Goal: Find specific page/section: Find specific page/section

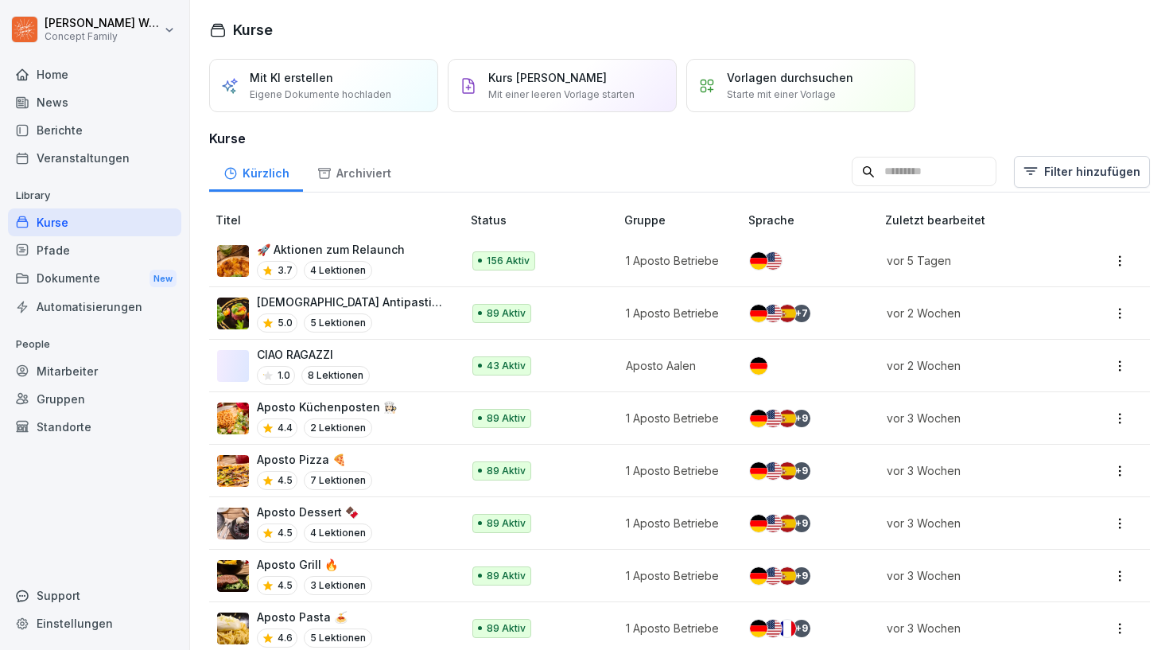
click at [64, 76] on div "Home" at bounding box center [94, 74] width 173 height 28
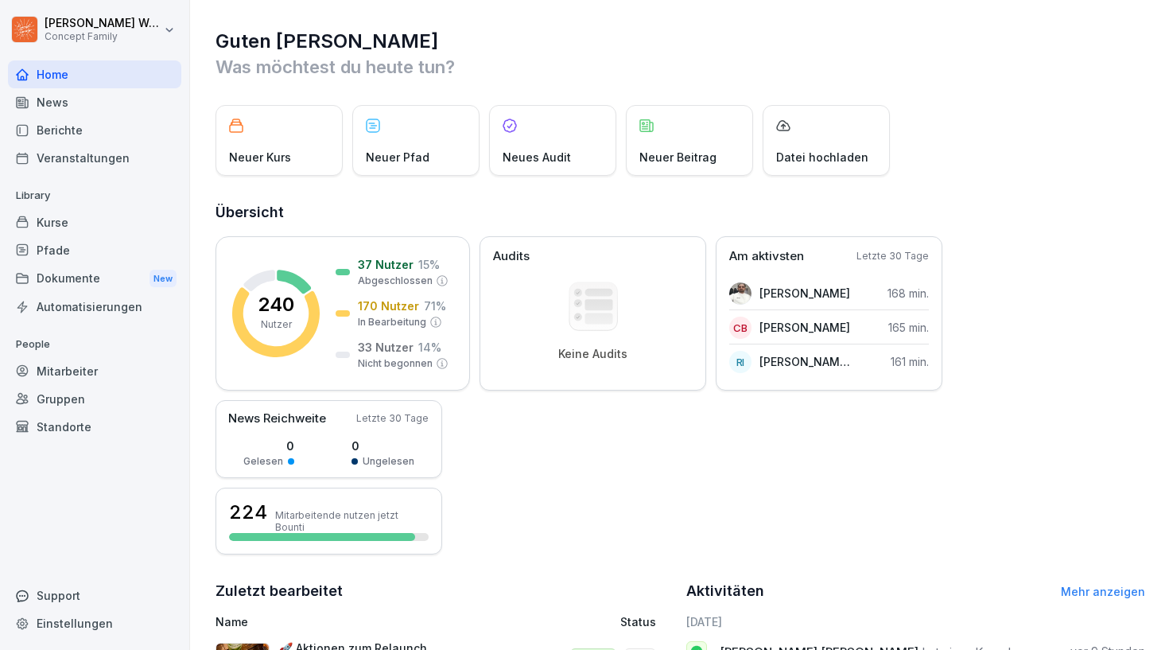
click at [76, 103] on div "News" at bounding box center [94, 102] width 173 height 28
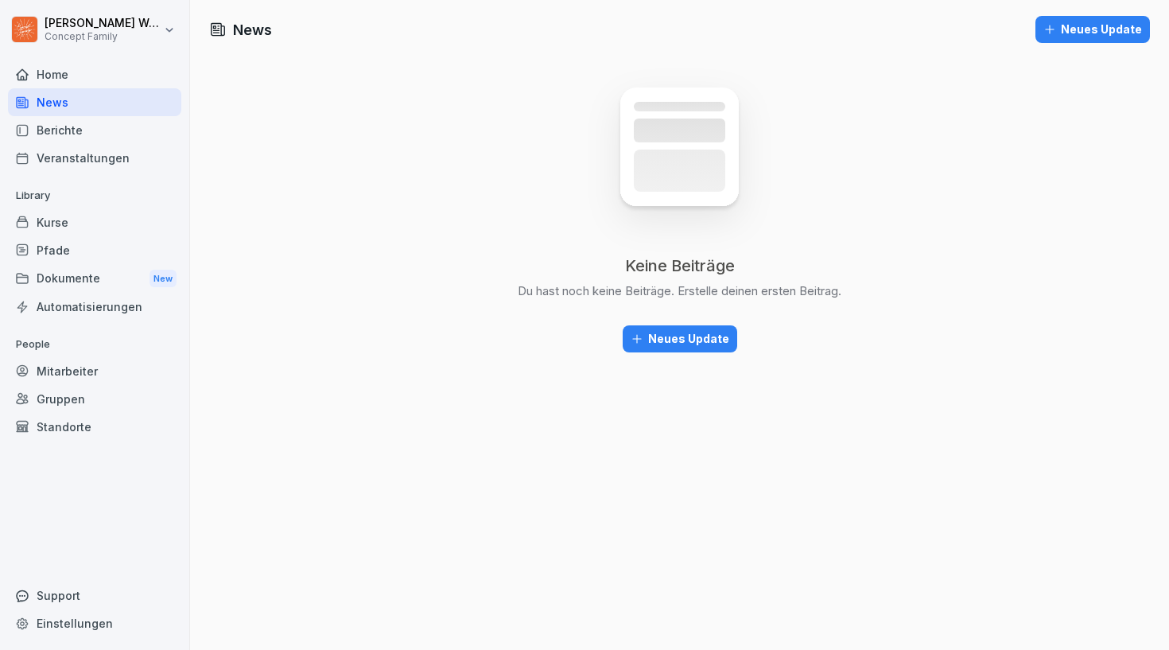
click at [69, 134] on div "Berichte" at bounding box center [94, 130] width 173 height 28
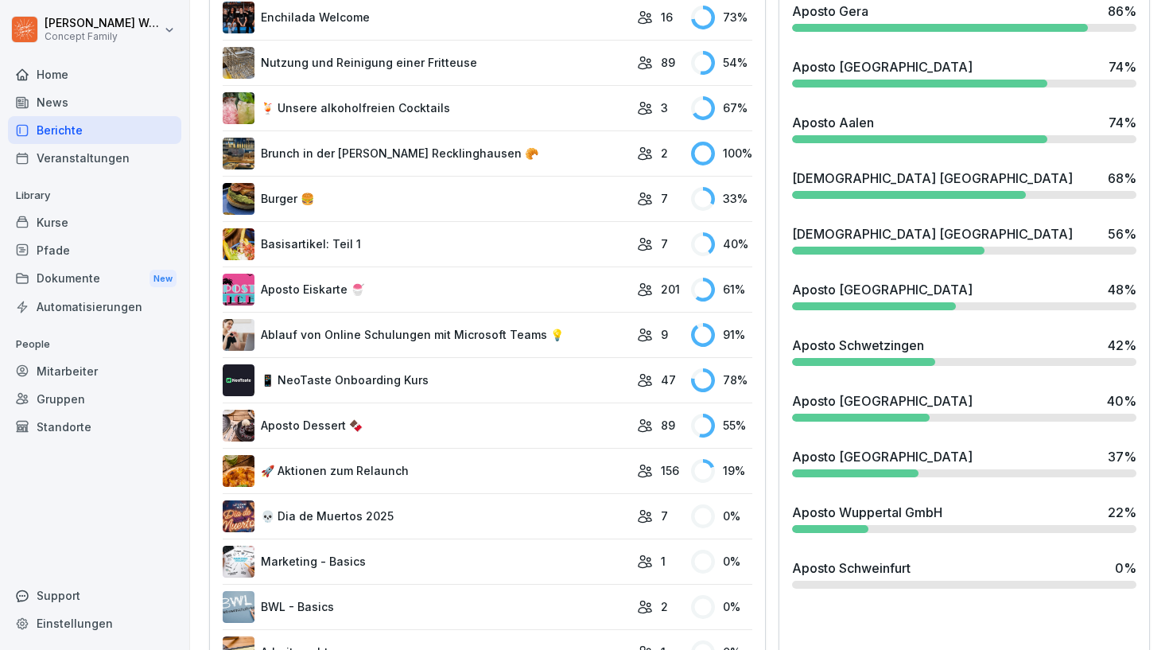
scroll to position [527, 0]
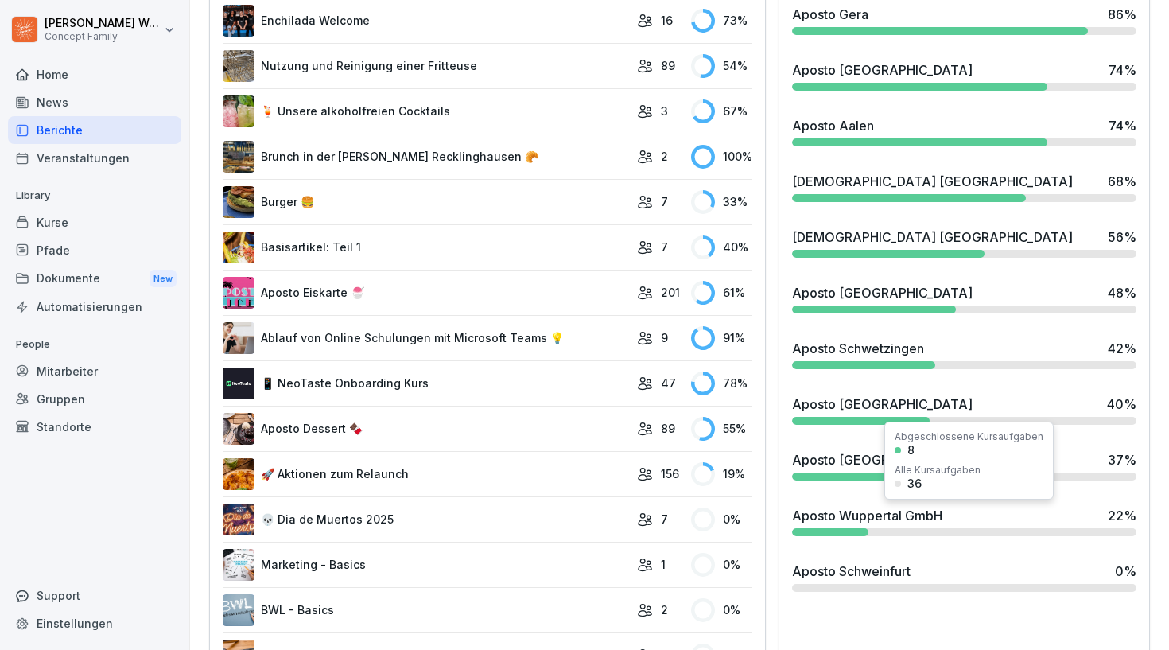
click at [838, 515] on div "Aposto Wuppertal GmbH" at bounding box center [867, 515] width 150 height 19
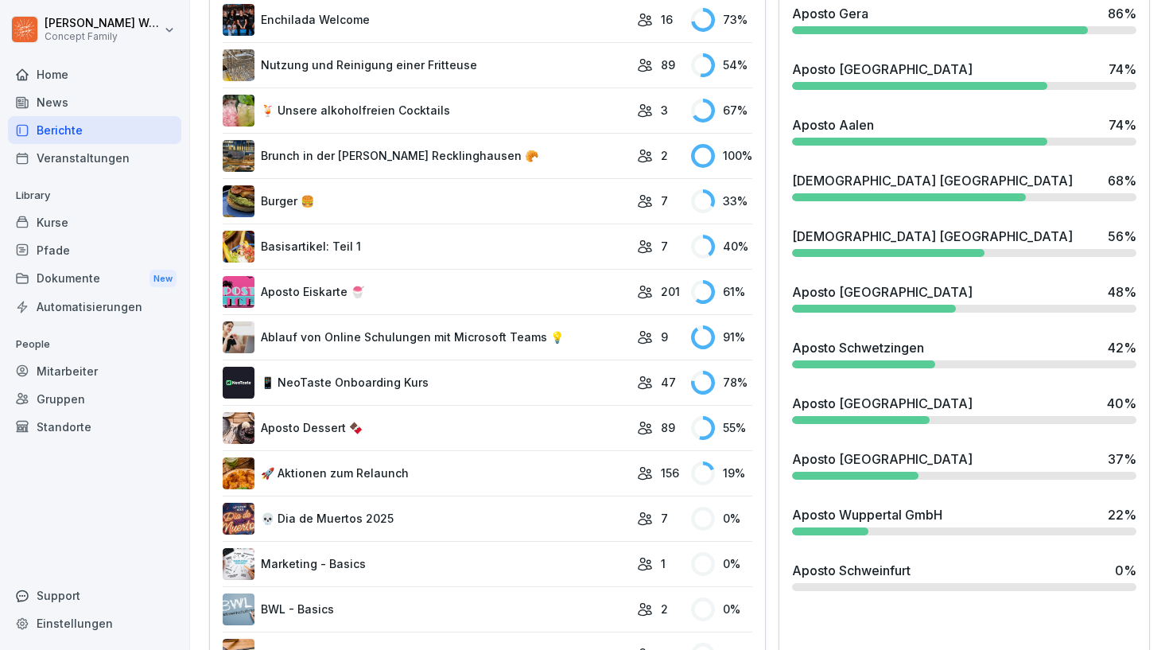
scroll to position [582, 0]
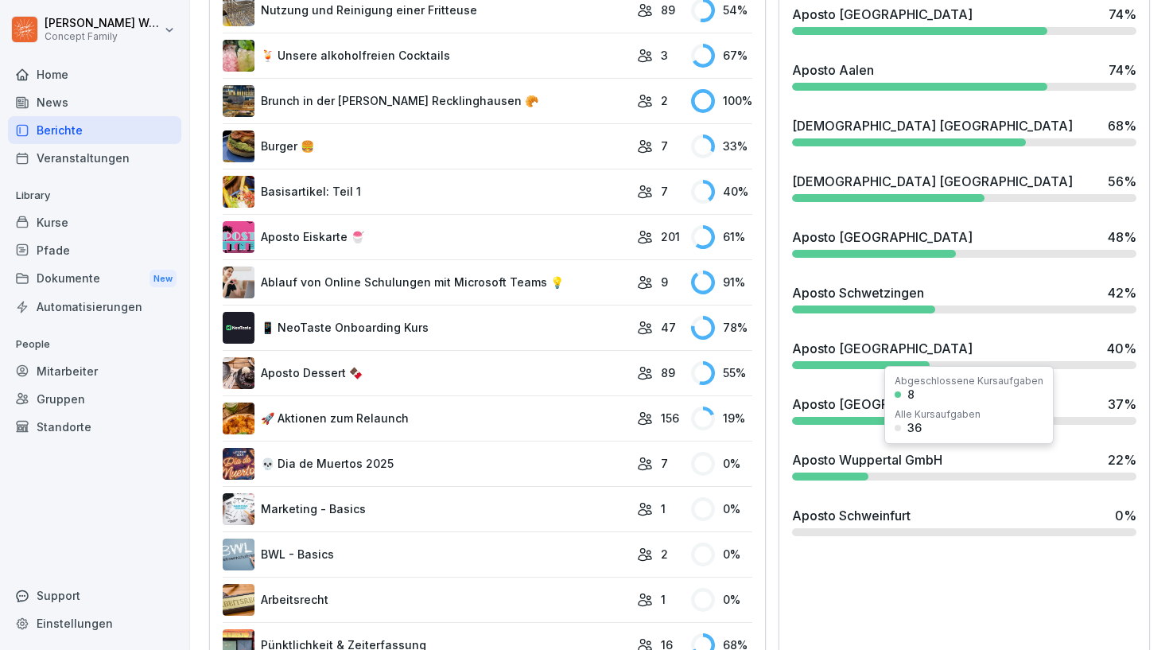
click at [867, 464] on div "Aposto Wuppertal GmbH" at bounding box center [867, 459] width 150 height 19
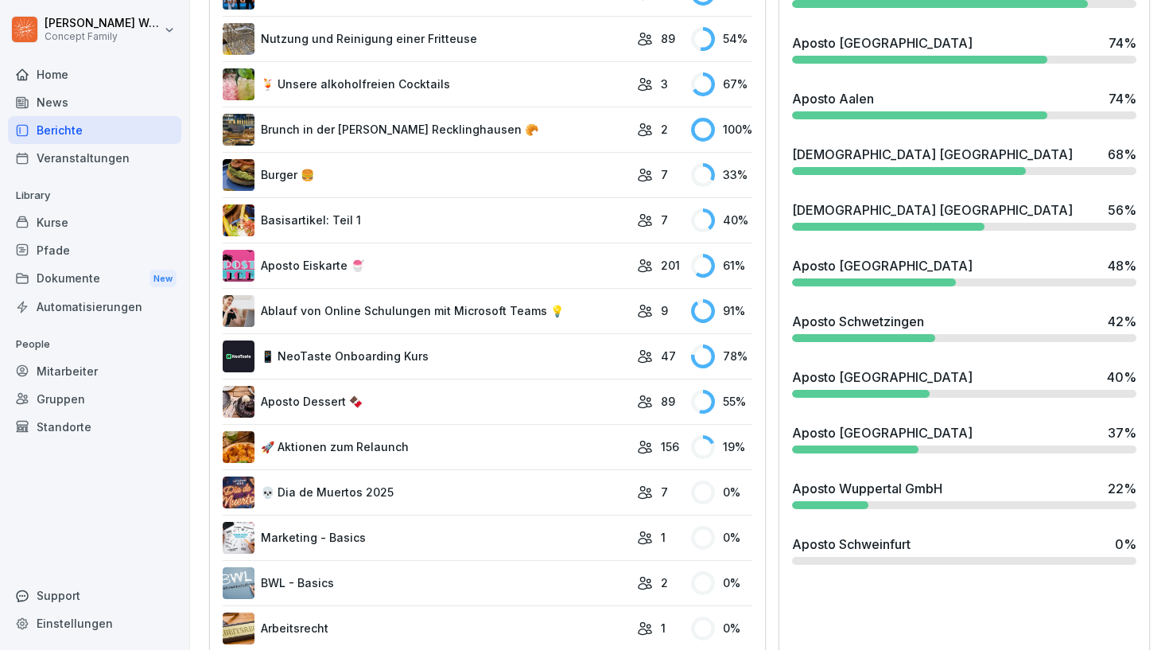
scroll to position [556, 0]
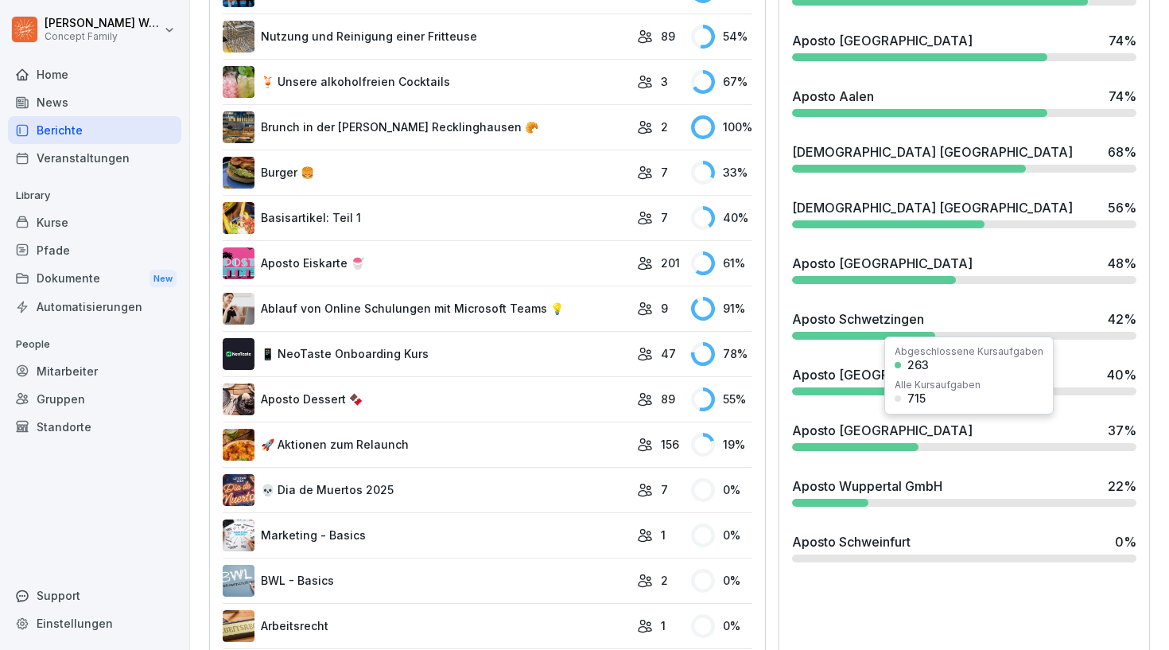
click at [900, 448] on div at bounding box center [855, 447] width 126 height 8
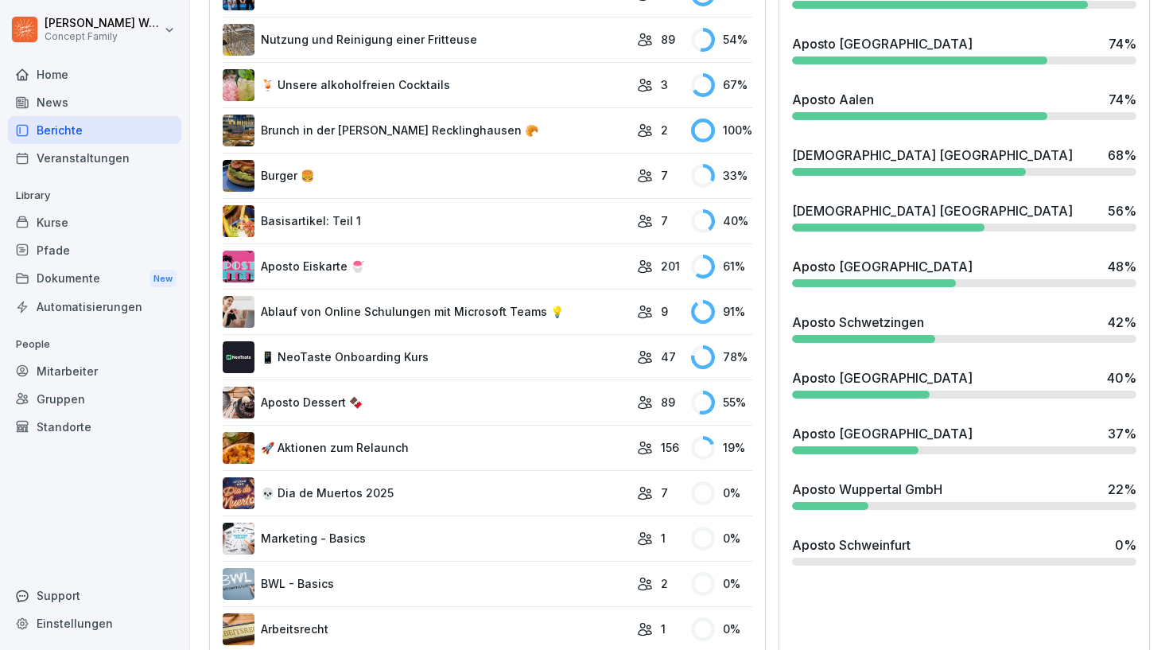
scroll to position [571, 0]
